Goal: Information Seeking & Learning: Learn about a topic

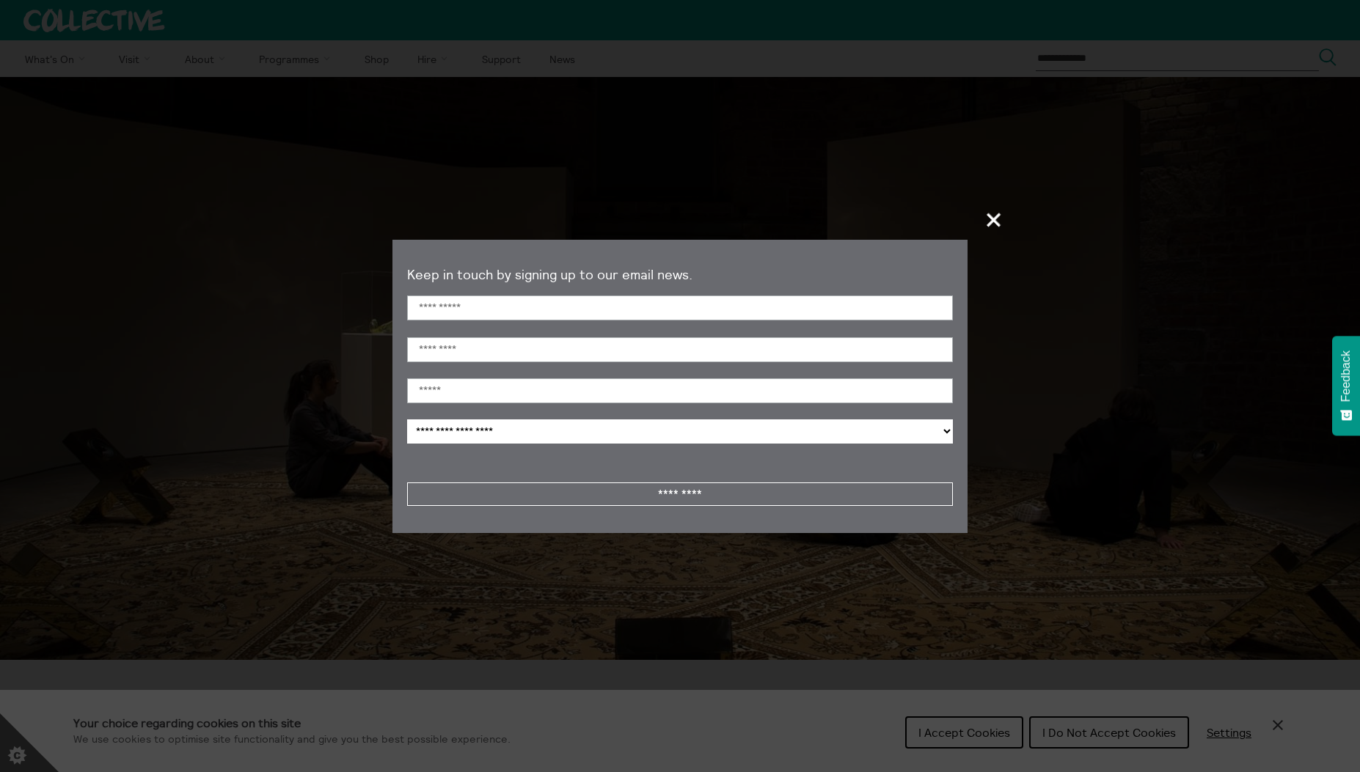
click at [992, 224] on span "+" at bounding box center [994, 219] width 43 height 43
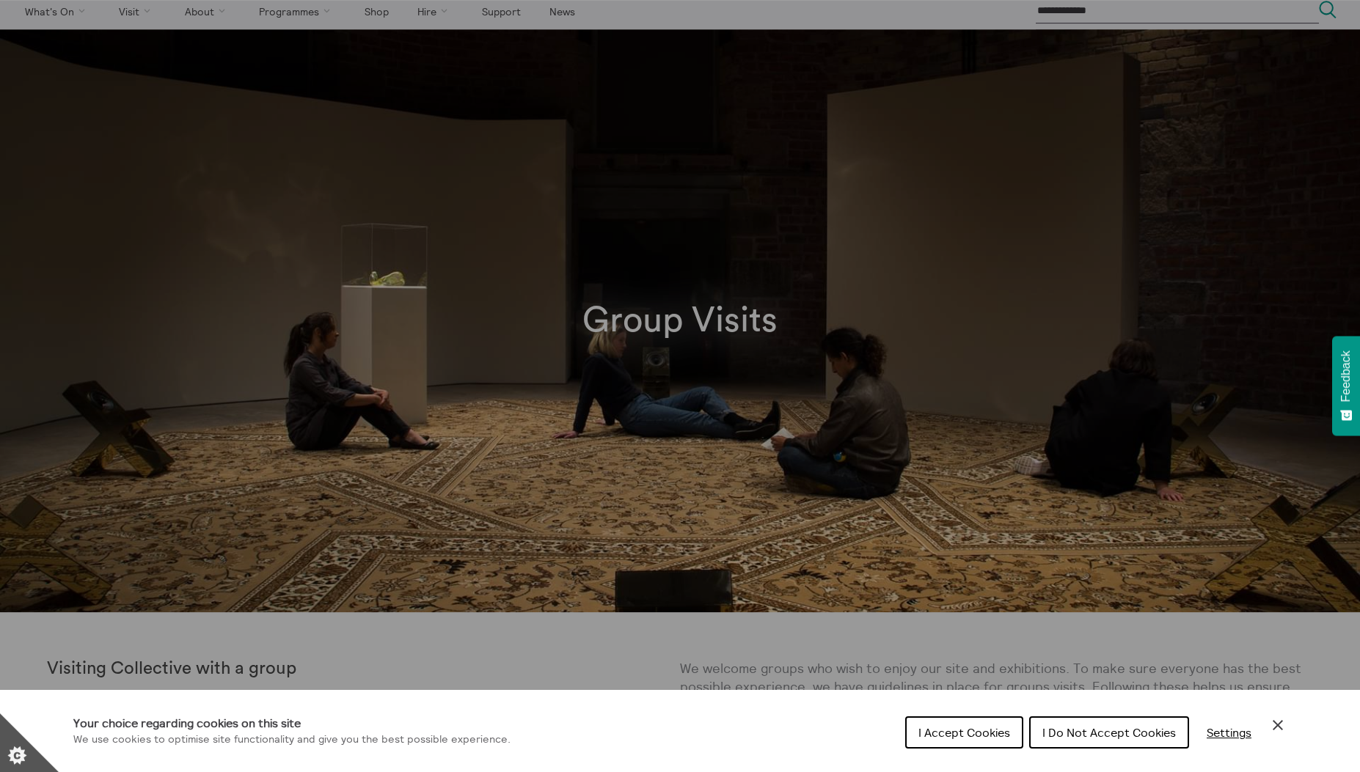
scroll to position [41, 0]
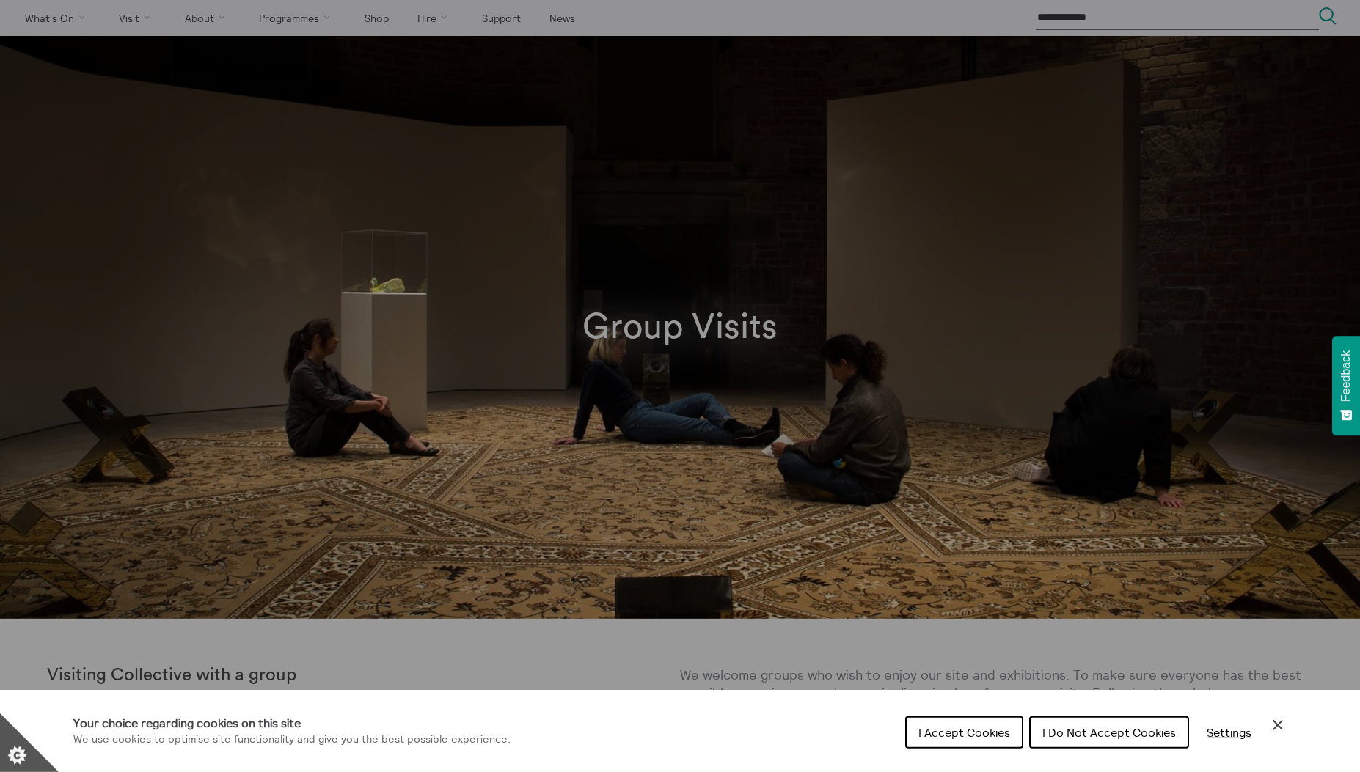
click at [978, 732] on span "I Accept Cookies" at bounding box center [964, 732] width 92 height 15
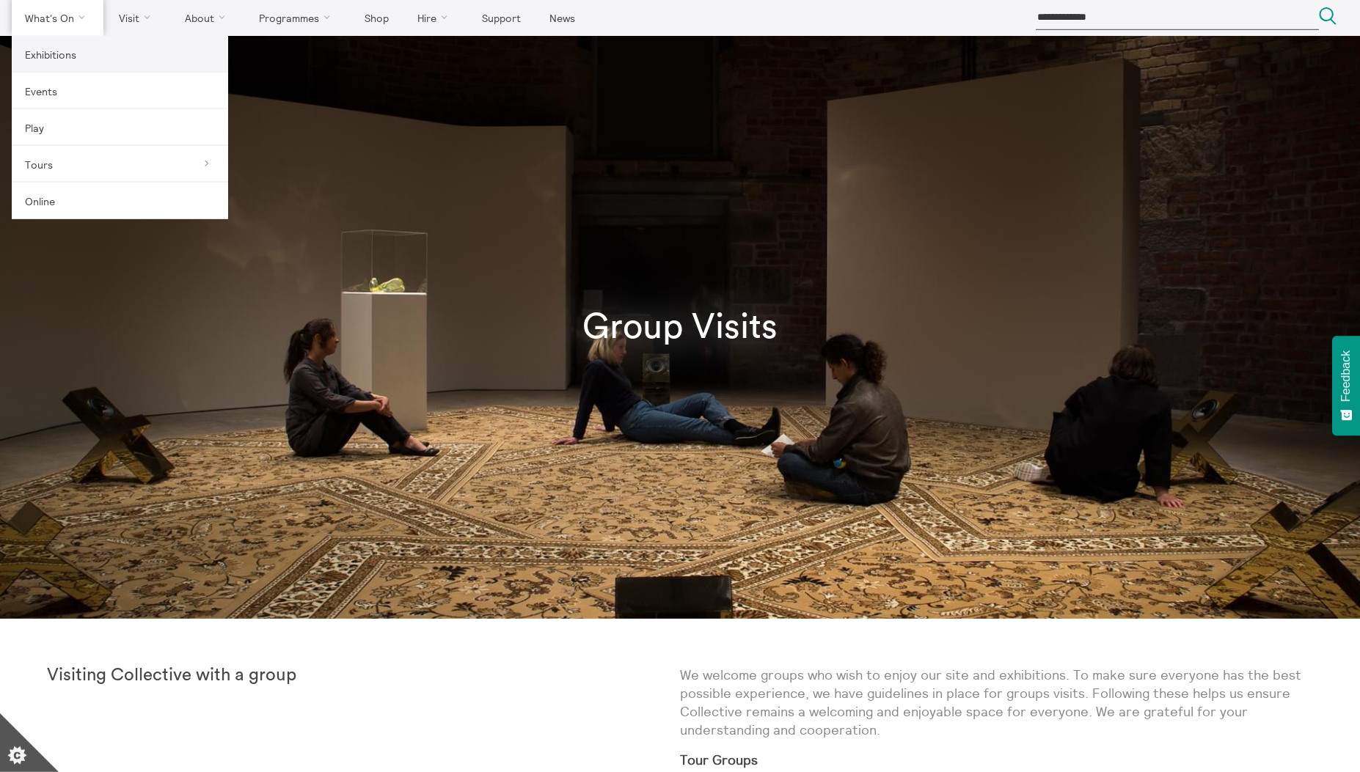
click at [66, 51] on link "Exhibitions" at bounding box center [120, 54] width 216 height 37
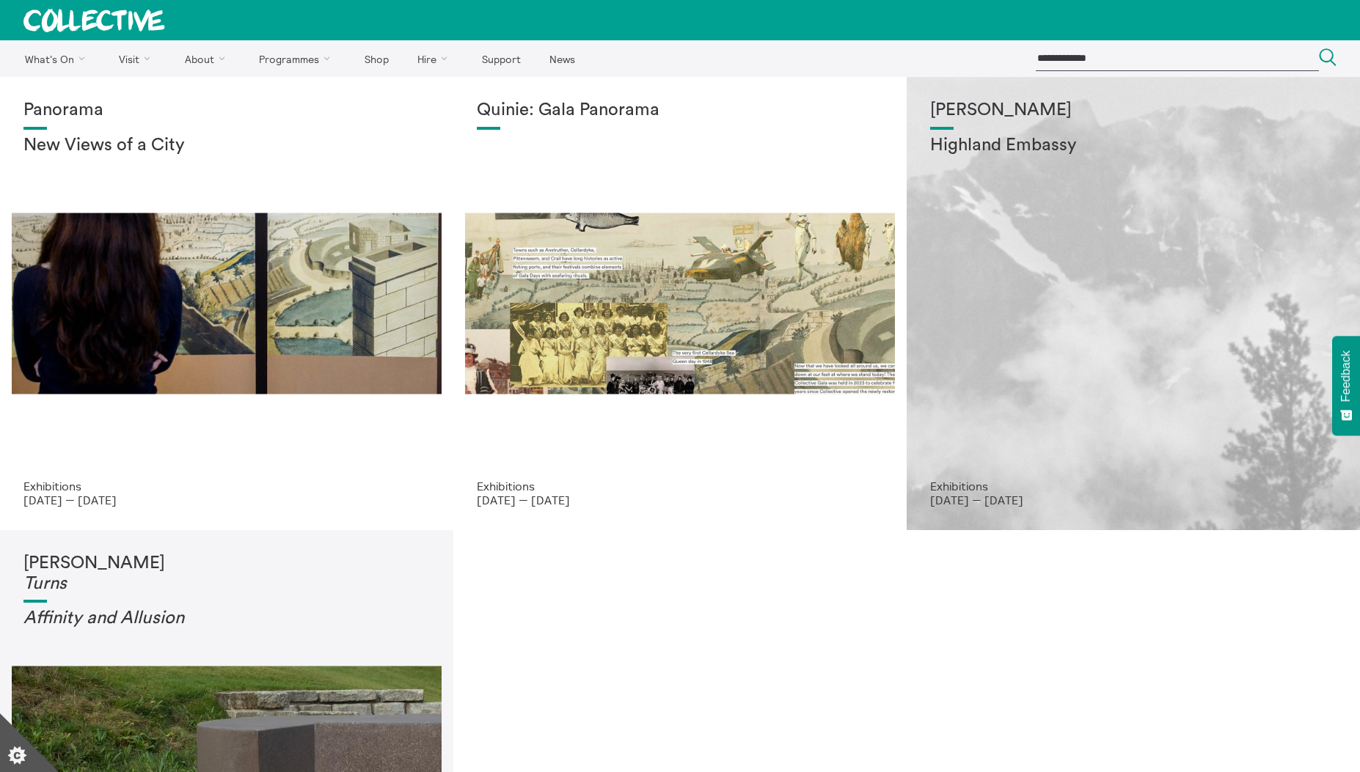
click at [1076, 391] on div "Shen Xin Highland Embassy" at bounding box center [1133, 289] width 406 height 379
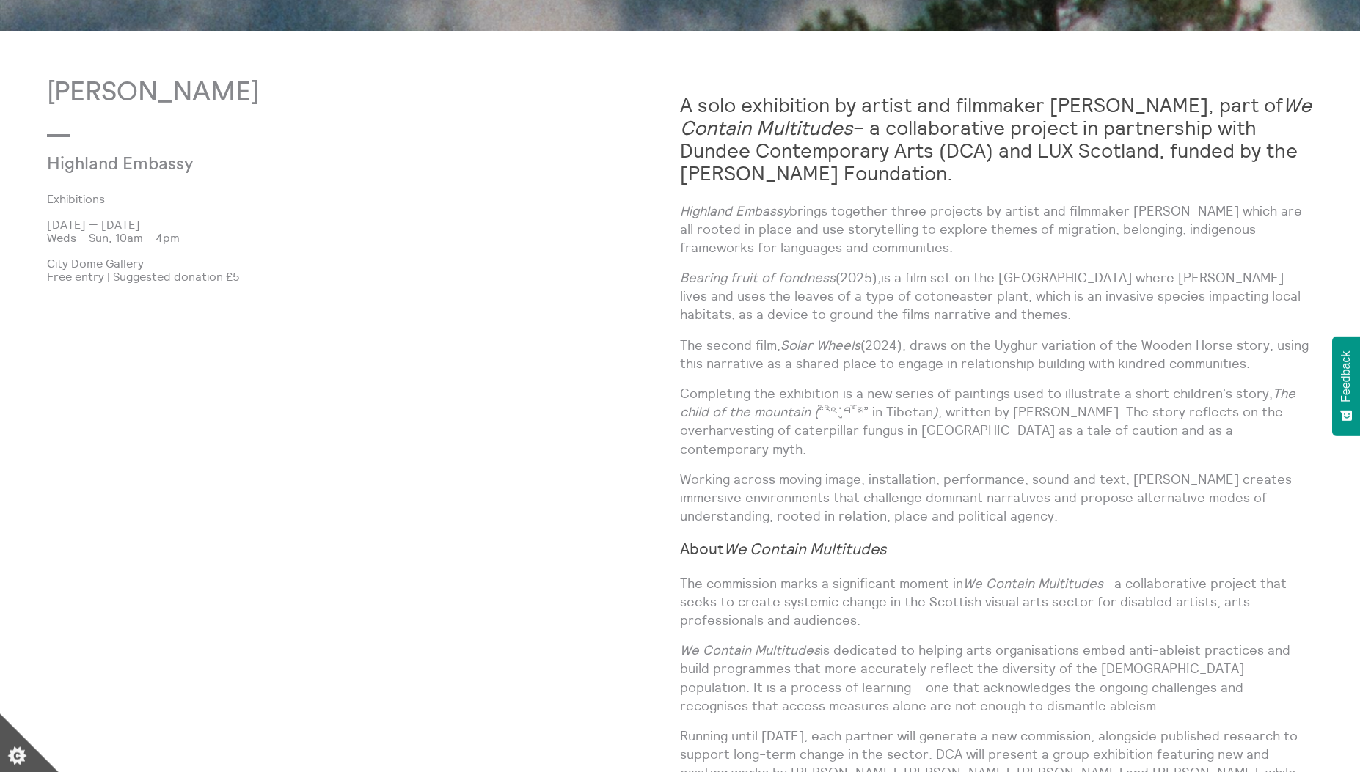
scroll to position [1064, 0]
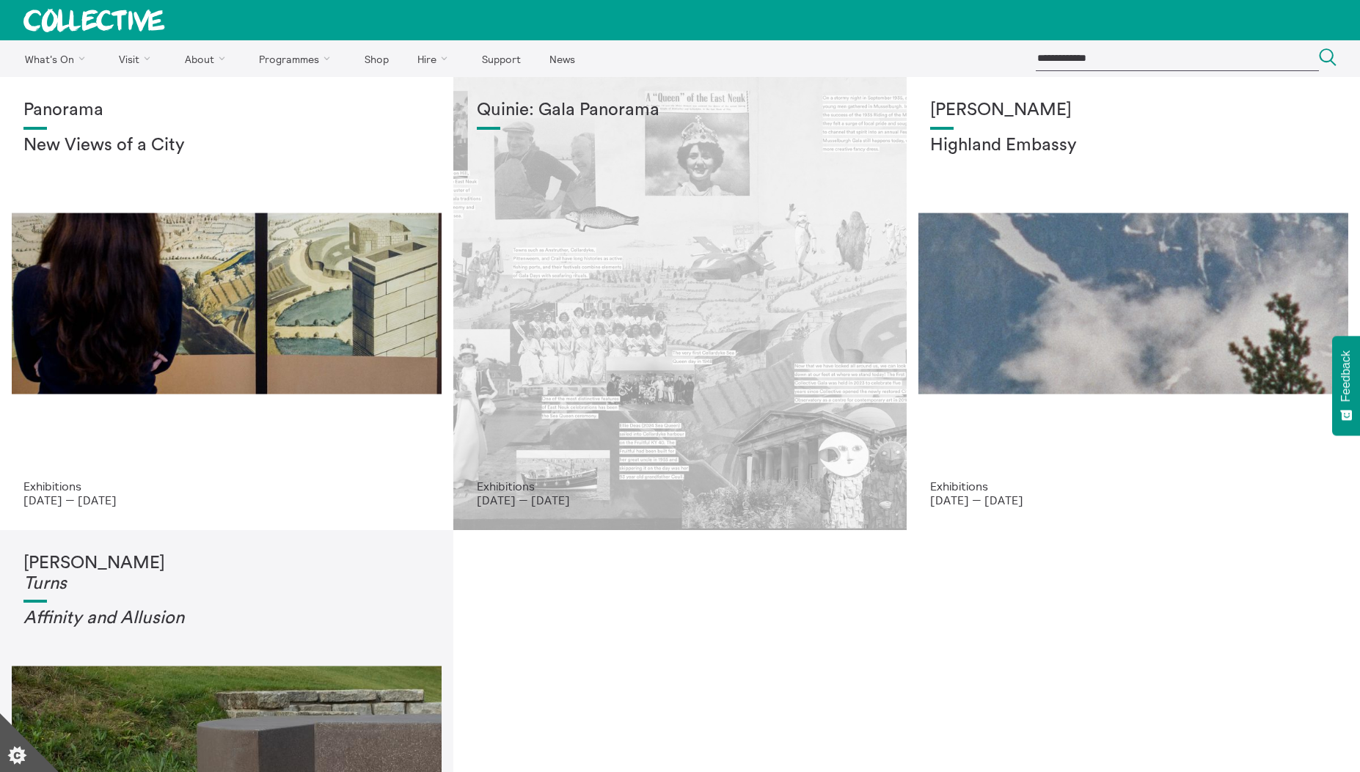
click at [584, 248] on div "Quinie: Gala Panorama" at bounding box center [680, 289] width 406 height 379
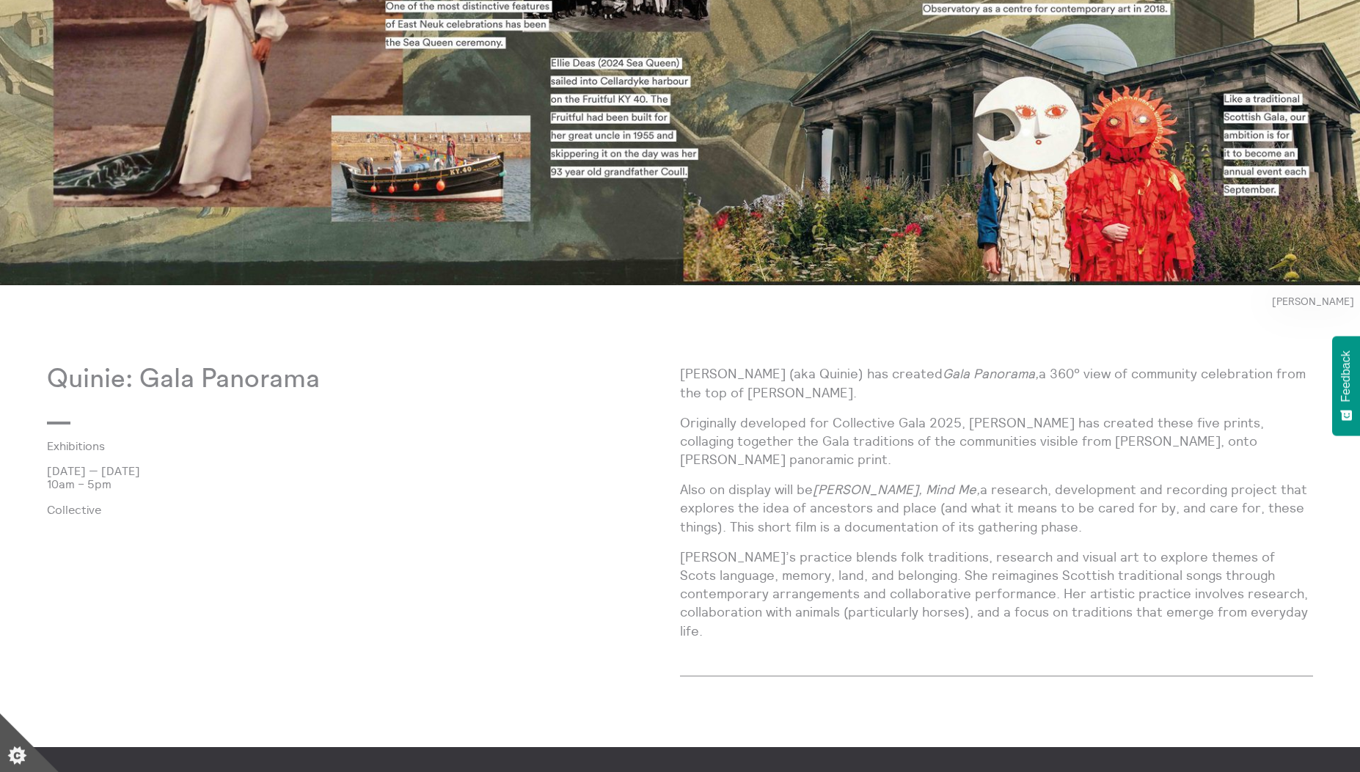
scroll to position [981, 0]
